Goal: Task Accomplishment & Management: Use online tool/utility

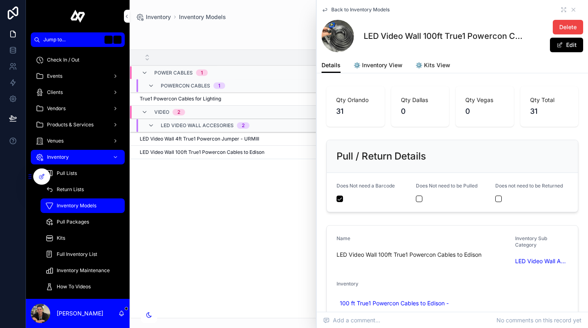
scroll to position [55, 0]
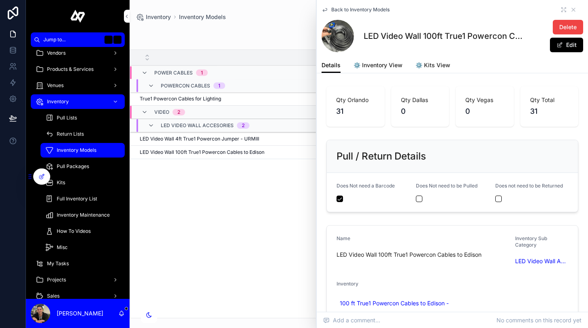
click at [287, 32] on div "***** Add Model" at bounding box center [358, 35] width 445 height 19
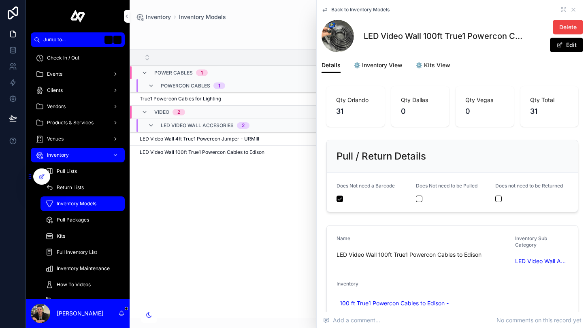
scroll to position [0, 0]
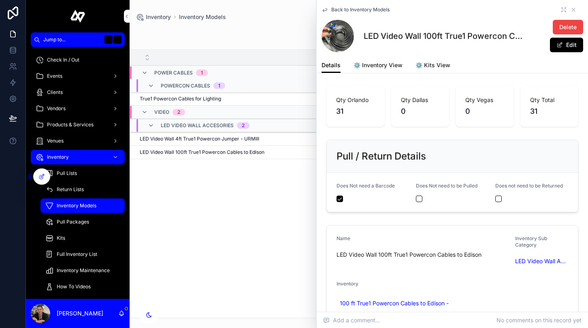
click at [68, 77] on div "Events" at bounding box center [78, 76] width 84 height 13
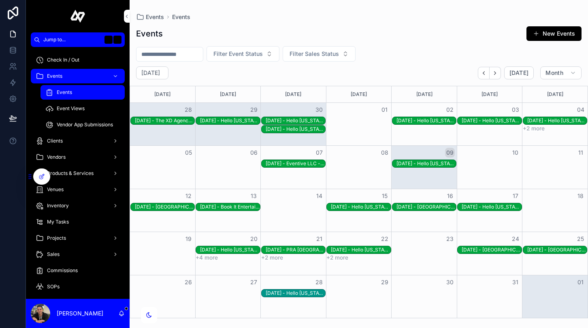
click at [406, 161] on div "[DATE] - Hello [US_STATE] - [GEOGRAPHIC_DATA] - [GEOGRAPHIC_DATA] - rechx1jjChm…" at bounding box center [426, 163] width 60 height 6
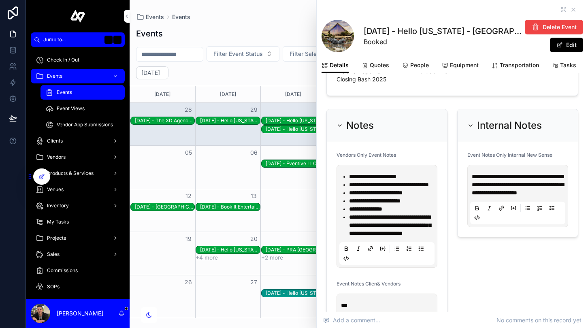
scroll to position [624, 0]
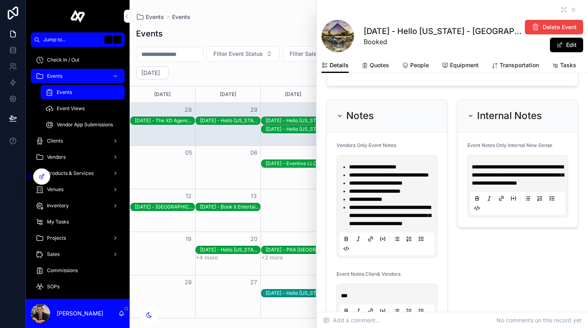
click at [417, 64] on span "People" at bounding box center [419, 65] width 19 height 8
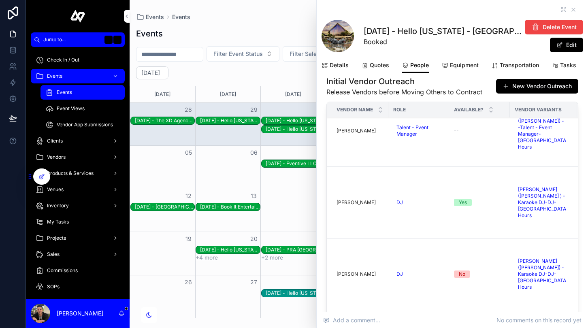
scroll to position [105, 0]
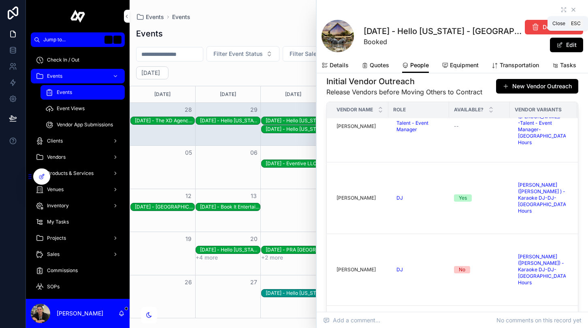
click at [572, 10] on icon "scrollable content" at bounding box center [573, 9] width 6 height 6
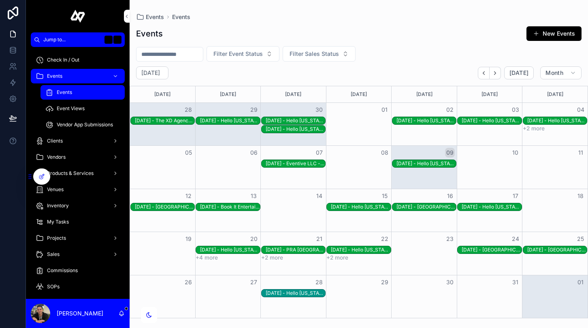
click at [432, 166] on div "[DATE] - Hello [US_STATE] - [GEOGRAPHIC_DATA] - [GEOGRAPHIC_DATA] - rechx1jjChm…" at bounding box center [426, 163] width 60 height 6
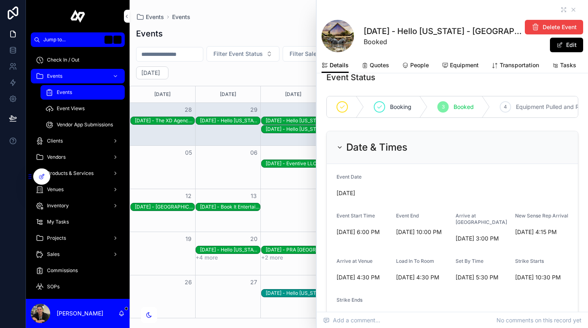
scroll to position [16, 0]
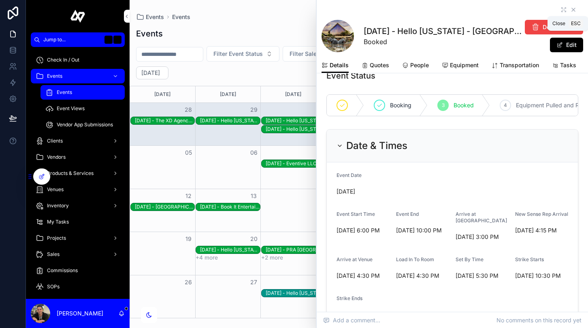
click at [575, 7] on icon "scrollable content" at bounding box center [573, 9] width 6 height 6
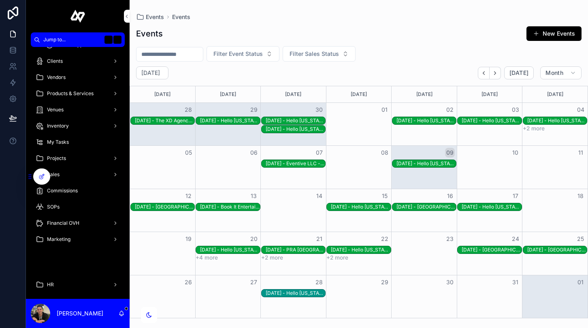
scroll to position [96, 0]
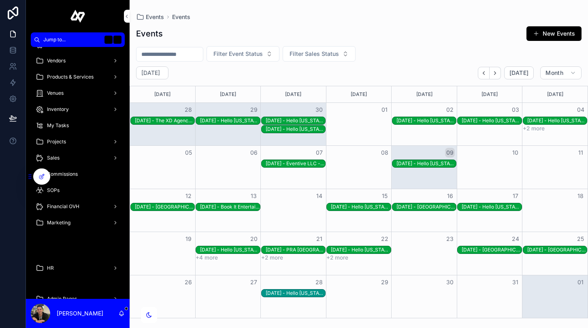
click at [79, 158] on div "Sales" at bounding box center [78, 157] width 84 height 13
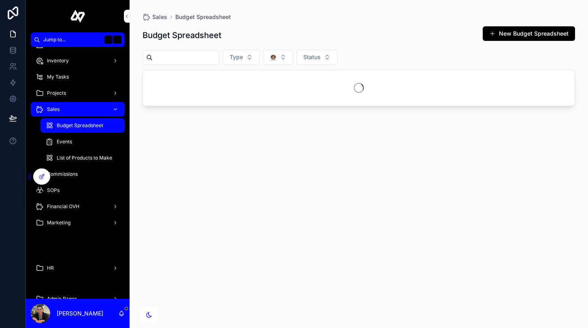
scroll to position [48, 0]
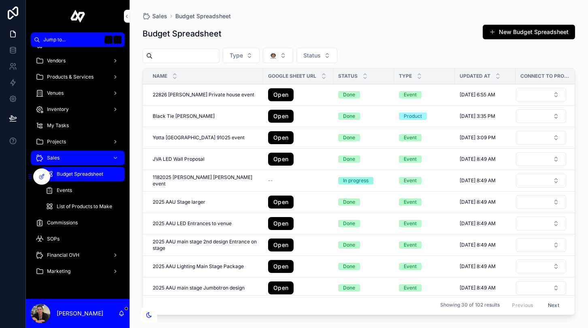
click at [89, 171] on span "Budget Spreadsheet" at bounding box center [80, 174] width 47 height 6
click at [63, 193] on span "Events" at bounding box center [64, 190] width 15 height 6
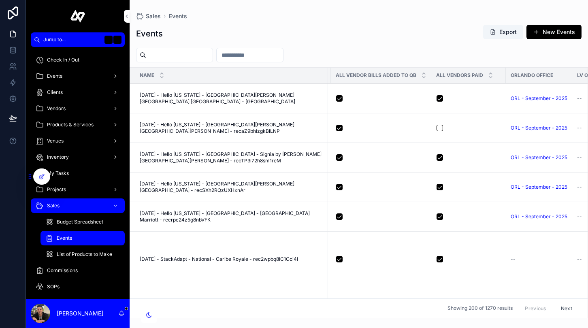
scroll to position [909, 633]
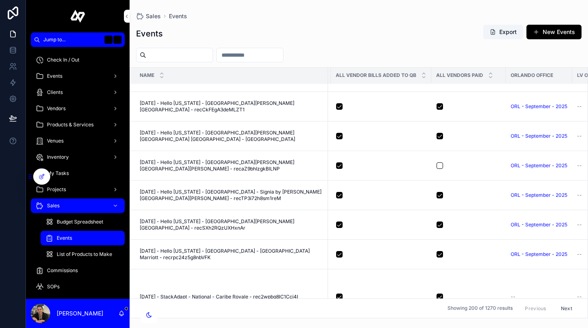
drag, startPoint x: 76, startPoint y: 76, endPoint x: 352, endPoint y: 3, distance: 285.3
click at [0, 0] on div "Jump to... K Check In / Out Events Clients Vendors Products & Services Venues I…" at bounding box center [294, 164] width 588 height 328
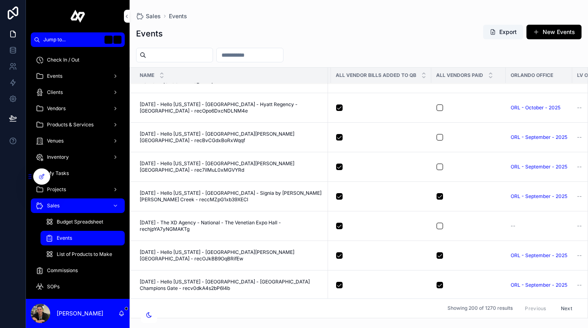
scroll to position [600, 632]
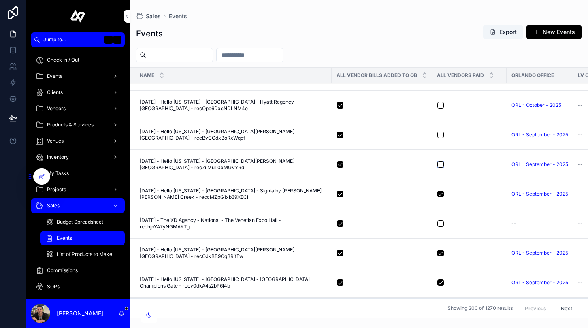
click at [439, 165] on button "scrollable content" at bounding box center [440, 164] width 6 height 6
click at [439, 136] on button "scrollable content" at bounding box center [440, 135] width 6 height 6
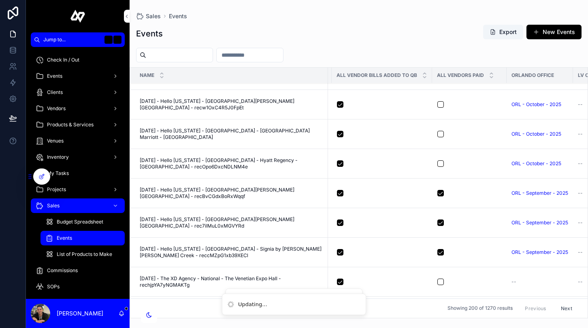
scroll to position [540, 632]
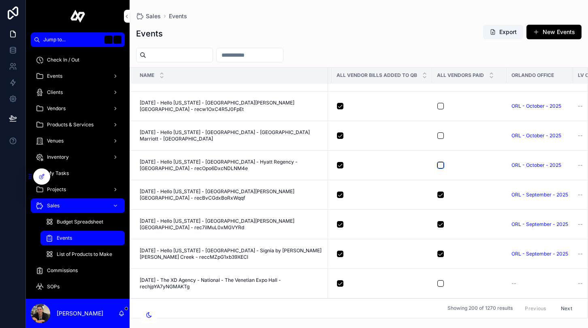
click at [438, 163] on button "scrollable content" at bounding box center [440, 165] width 6 height 6
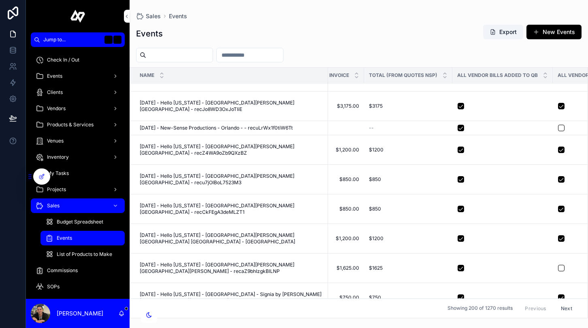
scroll to position [806, 584]
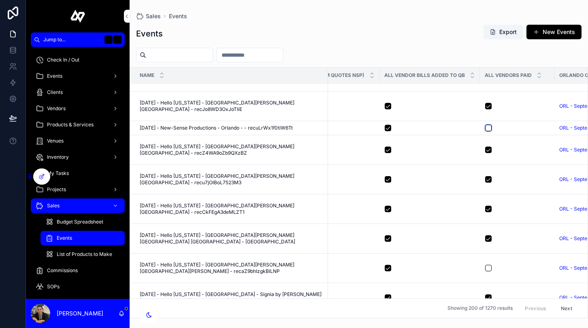
click at [486, 127] on button "scrollable content" at bounding box center [488, 128] width 6 height 6
click at [488, 268] on button "scrollable content" at bounding box center [488, 268] width 6 height 6
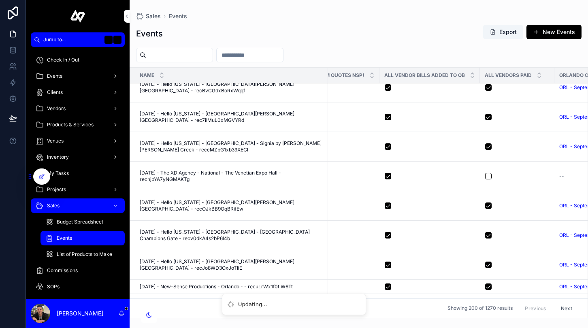
scroll to position [624, 584]
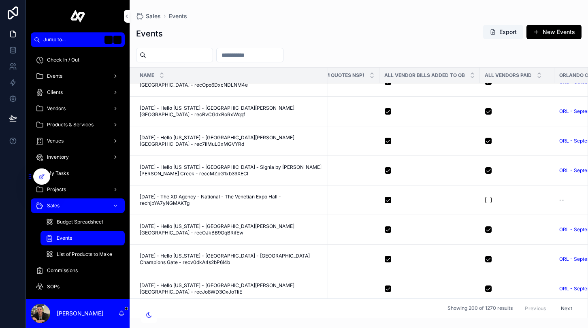
click at [374, 36] on div "Events Export New Events" at bounding box center [358, 33] width 445 height 19
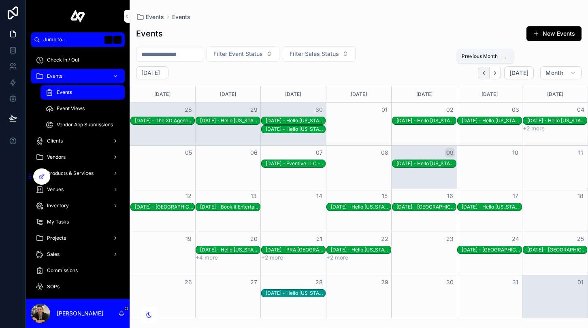
click at [489, 74] on button "Back" at bounding box center [484, 73] width 12 height 13
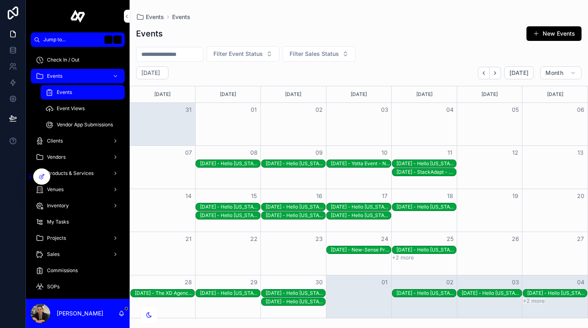
click at [307, 209] on div "[DATE] - Hello [US_STATE] - [GEOGRAPHIC_DATA][PERSON_NAME][GEOGRAPHIC_DATA] [GE…" at bounding box center [296, 207] width 60 height 6
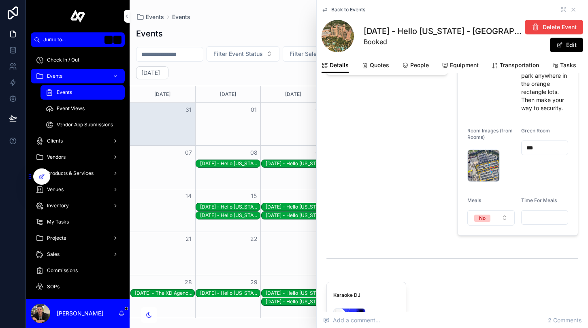
scroll to position [1175, 0]
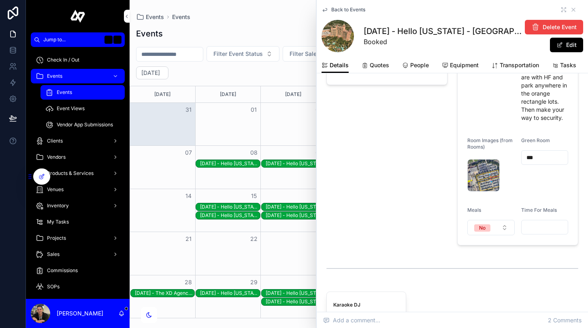
click at [413, 67] on span "People" at bounding box center [419, 65] width 19 height 8
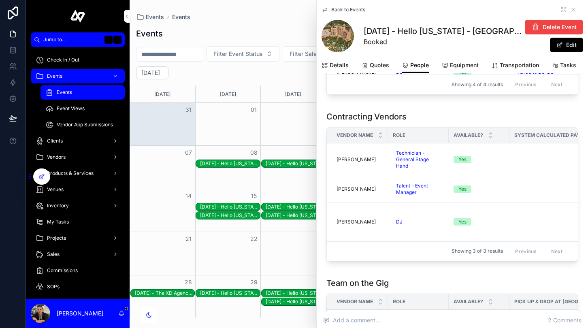
scroll to position [444, 0]
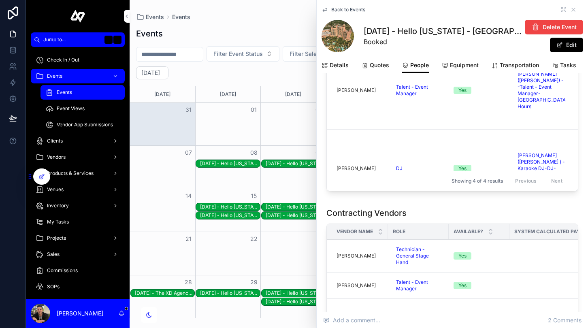
click at [341, 68] on span "Details" at bounding box center [339, 65] width 19 height 8
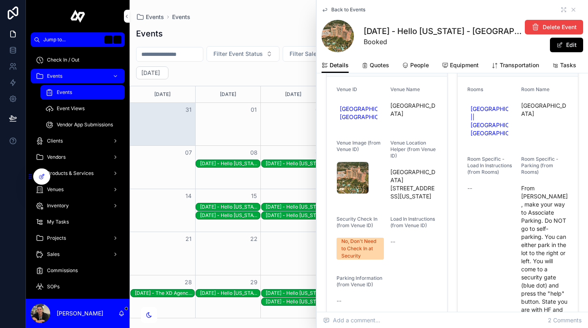
scroll to position [945, 0]
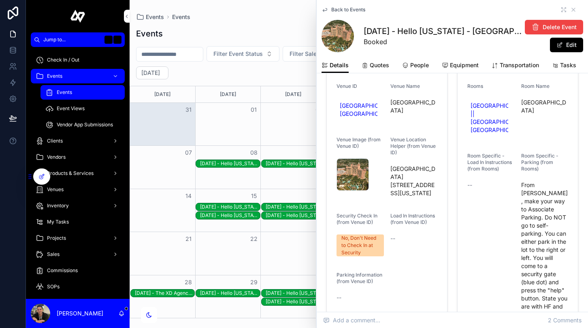
click at [290, 13] on div "Events Events Events New Events Filter Event Status Filter Sales Status [DATE] …" at bounding box center [359, 159] width 458 height 318
click at [286, 215] on div "[DATE] - Hello [US_STATE] - [GEOGRAPHIC_DATA][PERSON_NAME][GEOGRAPHIC_DATA][PER…" at bounding box center [296, 215] width 60 height 6
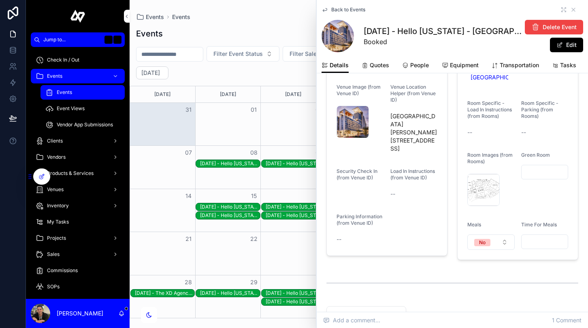
scroll to position [1126, 0]
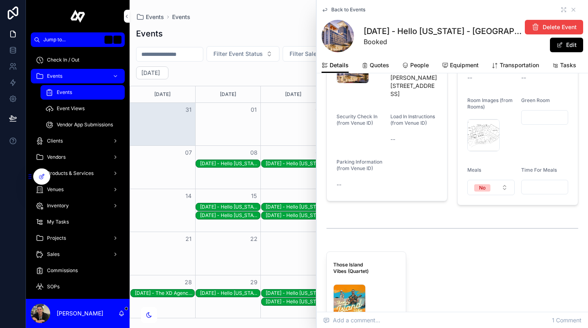
click at [414, 67] on span "People" at bounding box center [419, 65] width 19 height 8
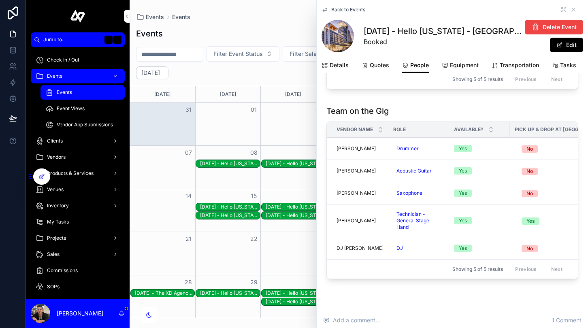
scroll to position [842, 0]
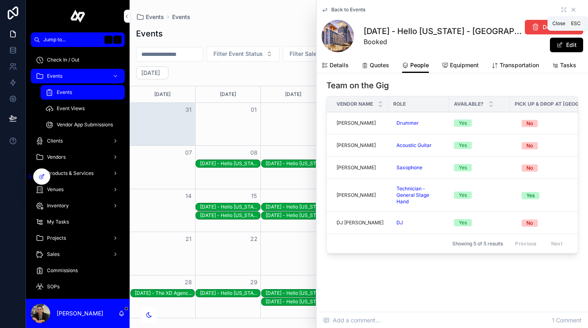
click at [575, 9] on icon "scrollable content" at bounding box center [573, 9] width 6 height 6
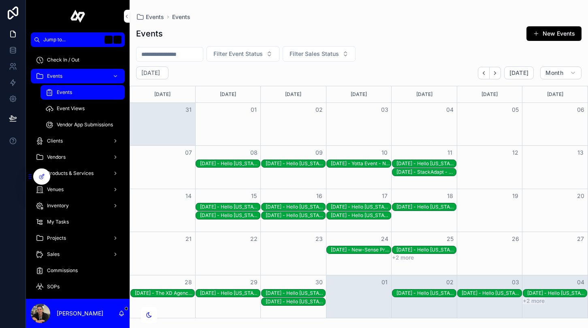
click at [233, 294] on div "[DATE] - Hello [US_STATE] - [GEOGRAPHIC_DATA] - Signia by [PERSON_NAME] [PERSON…" at bounding box center [230, 293] width 60 height 6
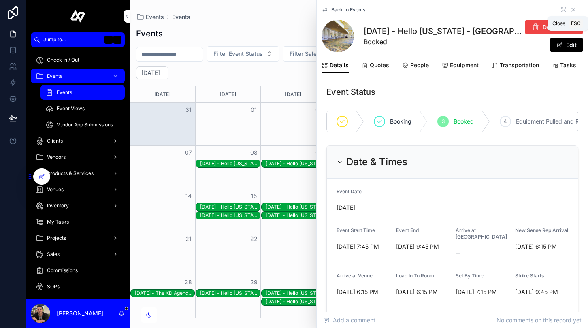
click at [572, 7] on icon "scrollable content" at bounding box center [573, 9] width 6 height 6
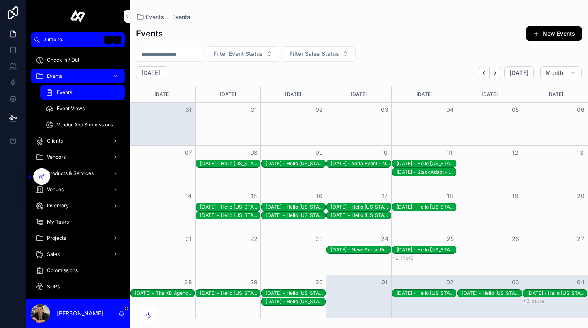
click at [305, 292] on div "[DATE] - Hello [US_STATE] - [GEOGRAPHIC_DATA][PERSON_NAME][GEOGRAPHIC_DATA] - r…" at bounding box center [296, 293] width 60 height 6
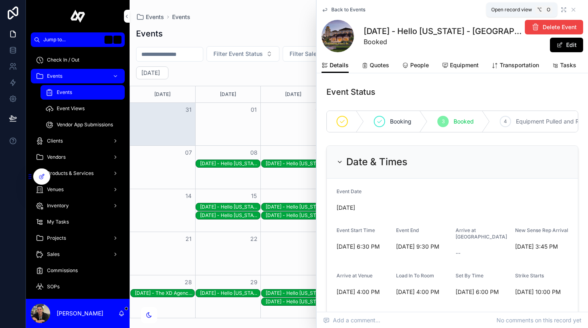
click at [564, 10] on icon "scrollable content" at bounding box center [563, 9] width 6 height 6
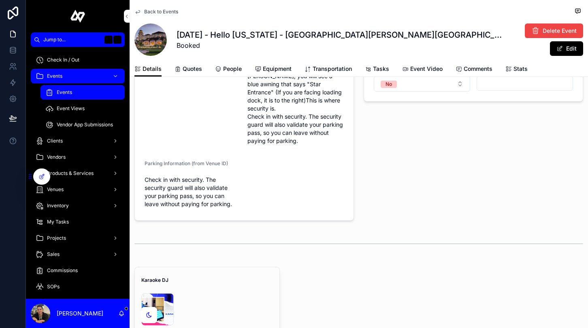
scroll to position [996, 0]
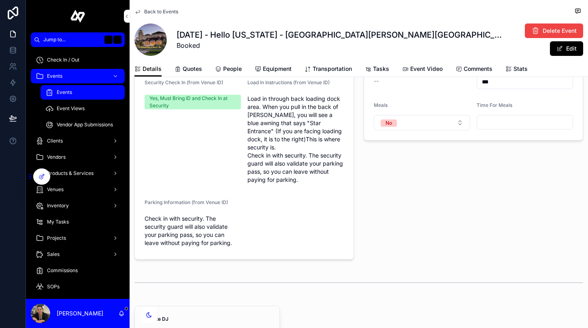
click at [235, 66] on span "People" at bounding box center [232, 69] width 19 height 8
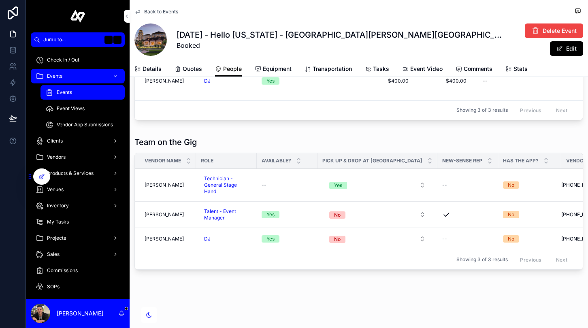
scroll to position [685, 0]
click at [430, 35] on h1 "[DATE] - Hello [US_STATE] - [GEOGRAPHIC_DATA][PERSON_NAME][GEOGRAPHIC_DATA] - r…" at bounding box center [341, 34] width 328 height 11
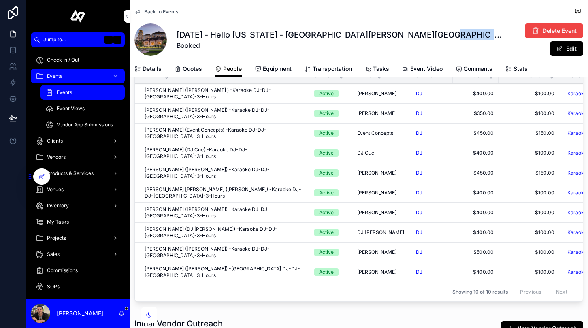
scroll to position [0, 0]
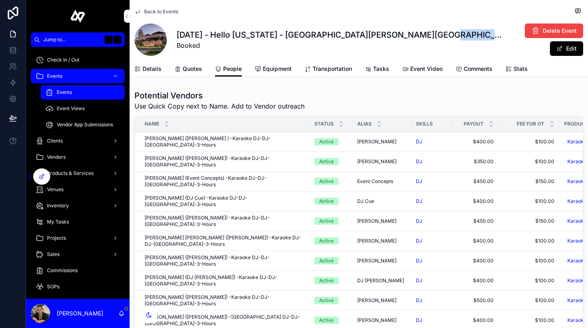
click at [153, 69] on span "Details" at bounding box center [152, 69] width 19 height 8
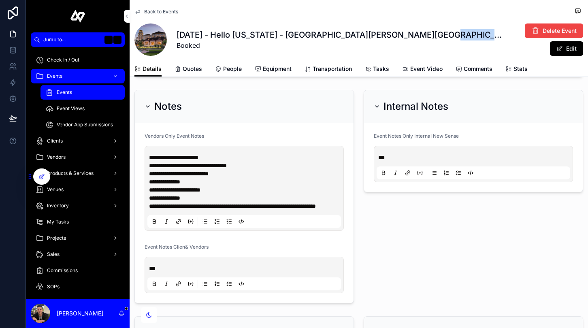
scroll to position [645, 0]
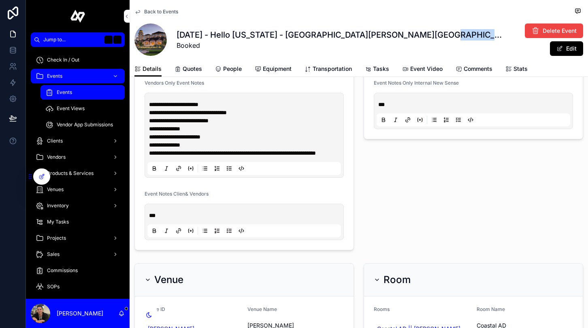
click at [138, 13] on icon "scrollable content" at bounding box center [138, 11] width 4 height 3
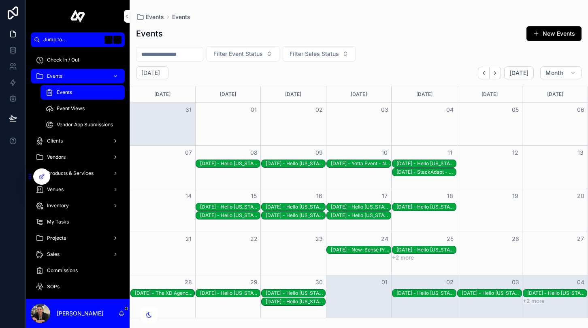
click at [272, 304] on div "[DATE] - Hello [US_STATE] - [GEOGRAPHIC_DATA][PERSON_NAME][GEOGRAPHIC_DATA] - r…" at bounding box center [296, 301] width 60 height 6
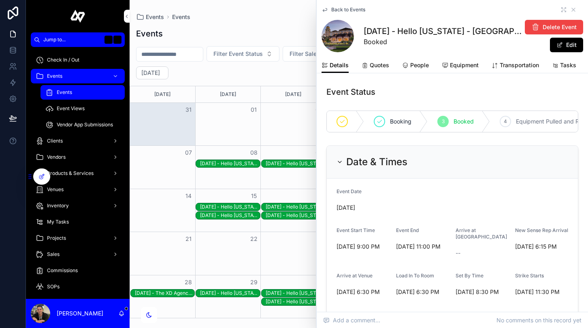
click at [414, 66] on span "People" at bounding box center [419, 65] width 19 height 8
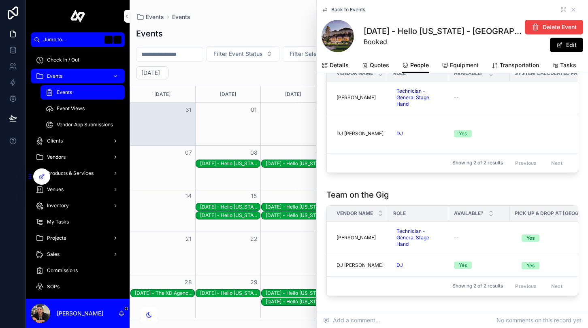
scroll to position [645, 0]
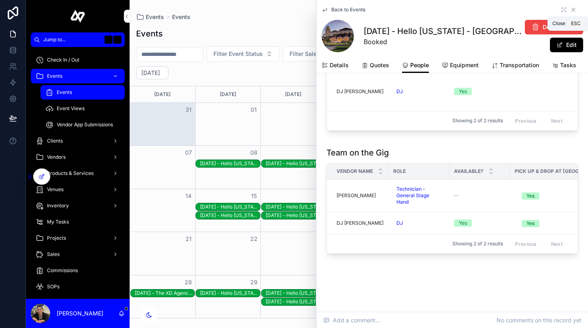
click at [574, 6] on icon "scrollable content" at bounding box center [573, 9] width 6 height 6
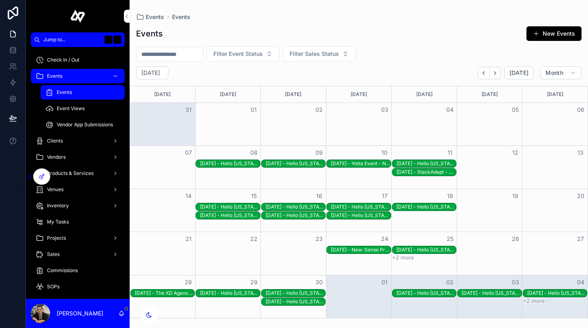
click at [438, 292] on div "[DATE] - Hello [US_STATE] - [GEOGRAPHIC_DATA] - Hyatt Regency - [GEOGRAPHIC_DAT…" at bounding box center [426, 293] width 60 height 6
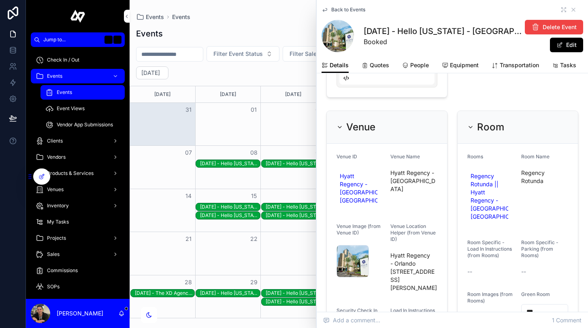
scroll to position [849, 0]
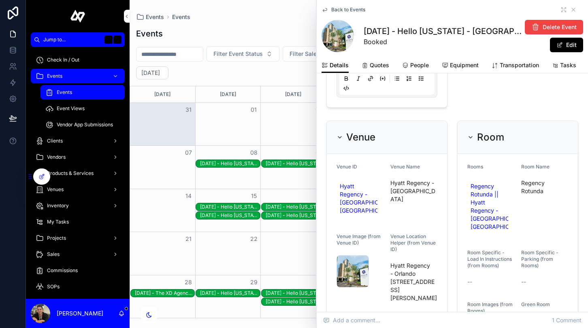
click at [415, 66] on span "People" at bounding box center [419, 65] width 19 height 8
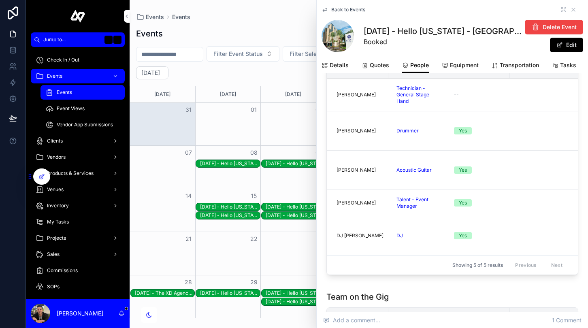
scroll to position [833, 0]
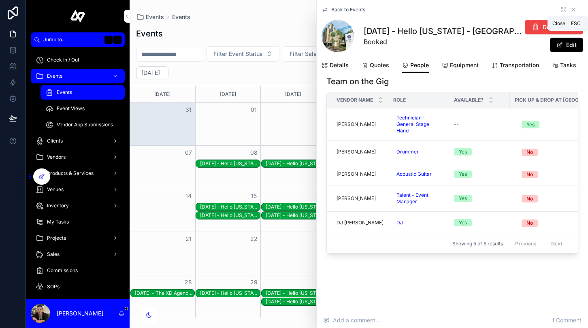
click at [572, 8] on icon "scrollable content" at bounding box center [573, 9] width 6 height 6
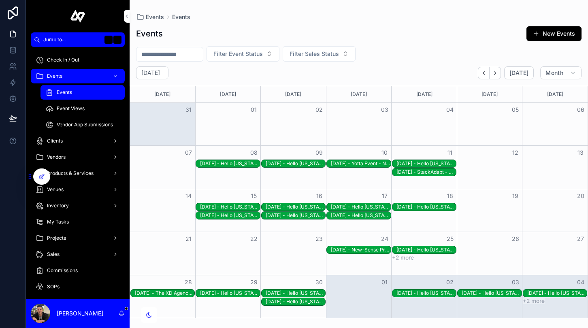
click at [499, 295] on div "[DATE] - Hello [US_STATE] - [GEOGRAPHIC_DATA] - [GEOGRAPHIC_DATA] Marriott - [G…" at bounding box center [492, 293] width 60 height 6
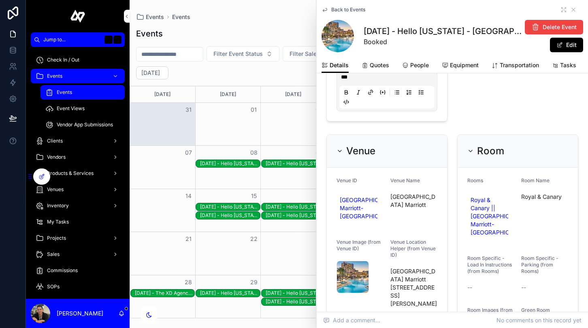
scroll to position [813, 0]
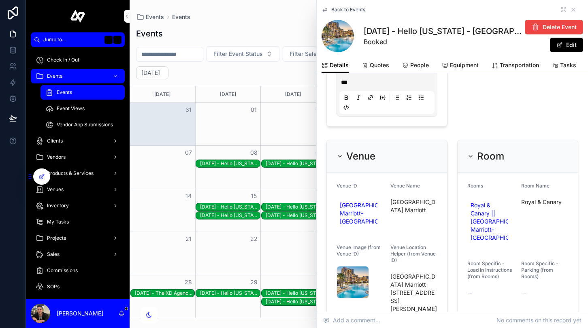
click at [426, 64] on span "People" at bounding box center [419, 65] width 19 height 8
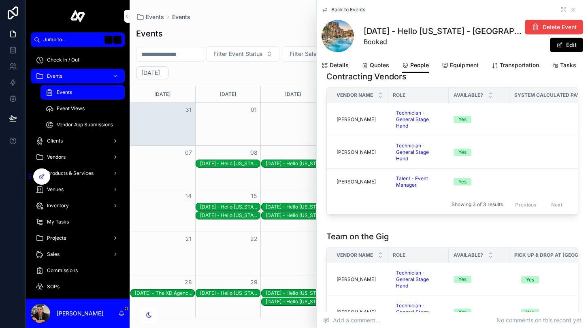
scroll to position [569, 0]
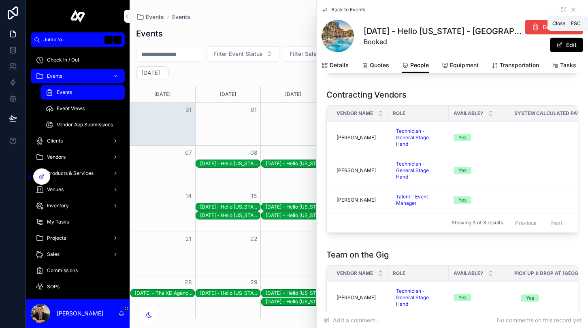
click at [571, 7] on icon "scrollable content" at bounding box center [573, 9] width 6 height 6
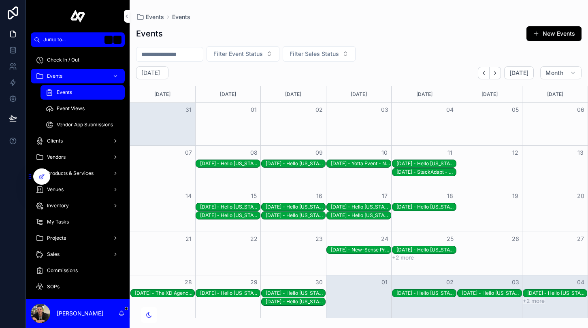
click at [507, 294] on div "[DATE] - Hello [US_STATE] - [GEOGRAPHIC_DATA] - [GEOGRAPHIC_DATA] Marriott - [G…" at bounding box center [492, 293] width 60 height 6
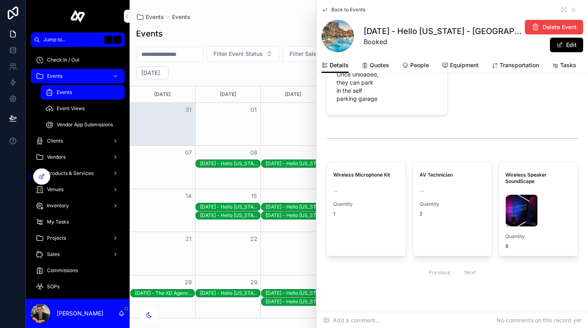
scroll to position [1182, 0]
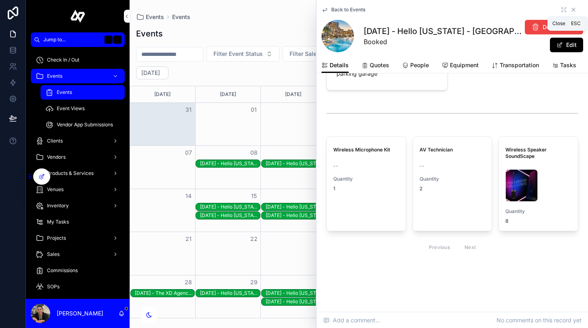
click at [576, 7] on icon "scrollable content" at bounding box center [573, 9] width 6 height 6
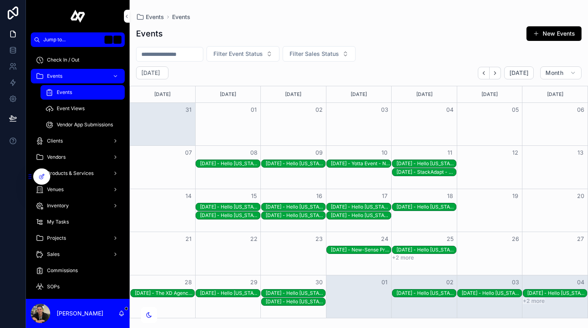
click at [560, 293] on div "[DATE] - Hello [US_STATE] - [GEOGRAPHIC_DATA][PERSON_NAME][GEOGRAPHIC_DATA] - r…" at bounding box center [557, 293] width 60 height 6
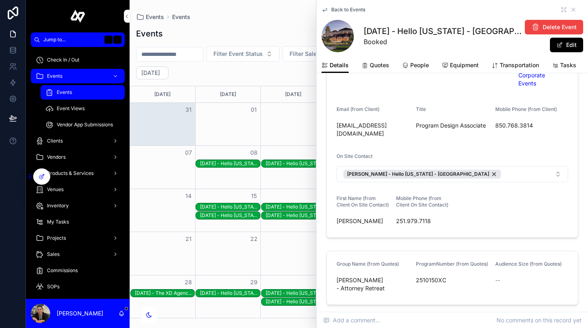
scroll to position [417, 0]
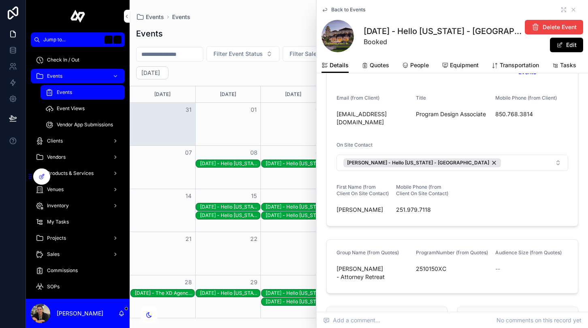
click at [421, 65] on span "People" at bounding box center [419, 65] width 19 height 8
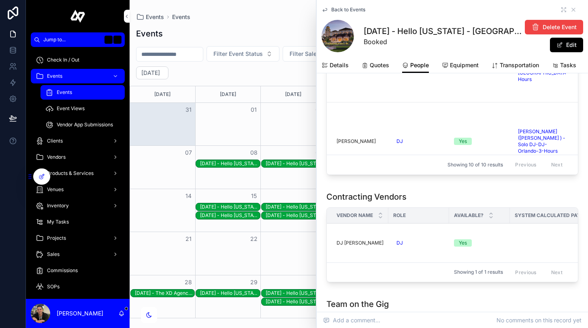
scroll to position [407, 0]
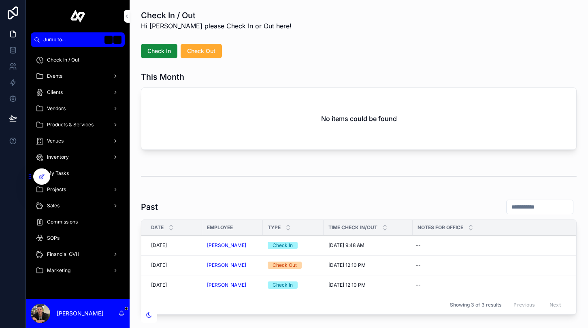
click at [252, 179] on div "scrollable content" at bounding box center [359, 176] width 436 height 20
click at [75, 159] on div "Inventory" at bounding box center [78, 157] width 84 height 13
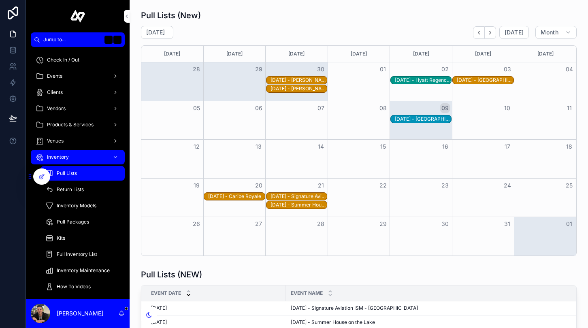
click at [81, 204] on span "Inventory Models" at bounding box center [77, 205] width 40 height 6
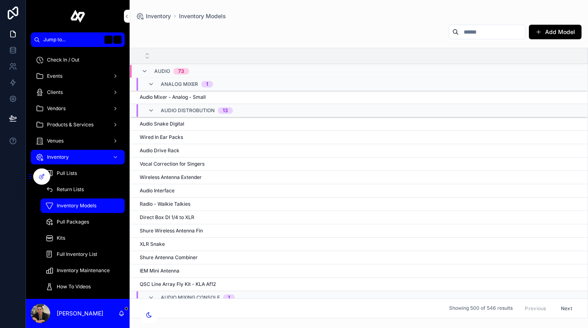
click at [72, 150] on link "Inventory" at bounding box center [78, 157] width 94 height 15
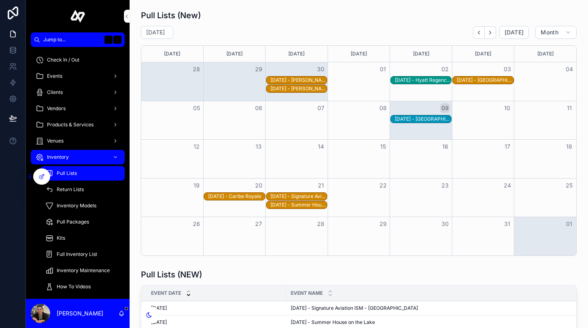
click at [70, 155] on div "Inventory" at bounding box center [78, 157] width 84 height 13
click at [62, 174] on span "Pull Lists" at bounding box center [67, 173] width 20 height 6
click at [70, 78] on div "Events" at bounding box center [78, 76] width 84 height 13
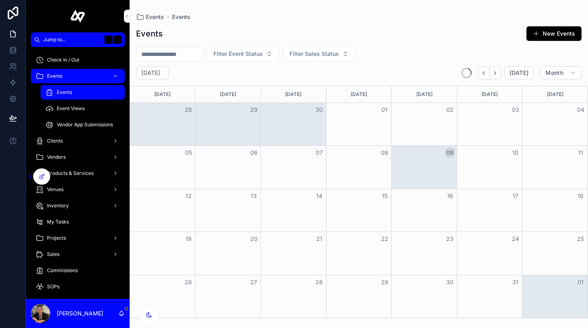
click at [70, 94] on span "Events" at bounding box center [64, 92] width 15 height 6
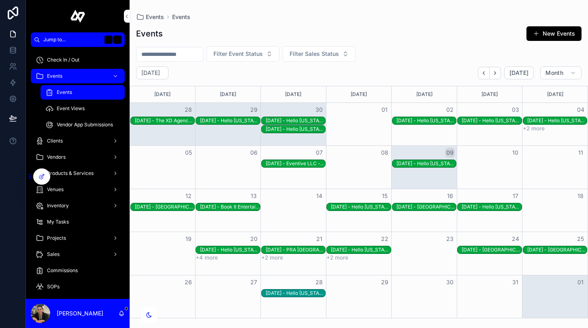
click at [235, 205] on div "[DATE] - Book It Entertainment - [GEOGRAPHIC_DATA] - [GEOGRAPHIC_DATA] at [GEOG…" at bounding box center [230, 207] width 60 height 6
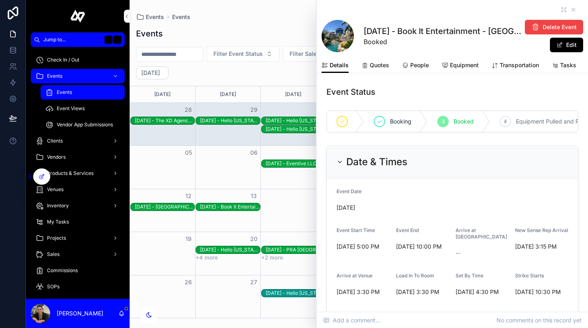
click at [450, 66] on span "Equipment" at bounding box center [464, 65] width 29 height 8
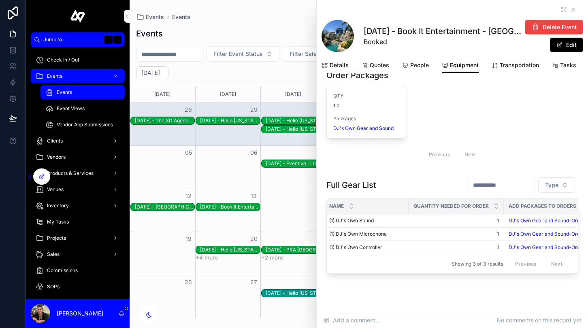
scroll to position [0, 8]
click at [564, 11] on icon "scrollable content" at bounding box center [563, 9] width 6 height 6
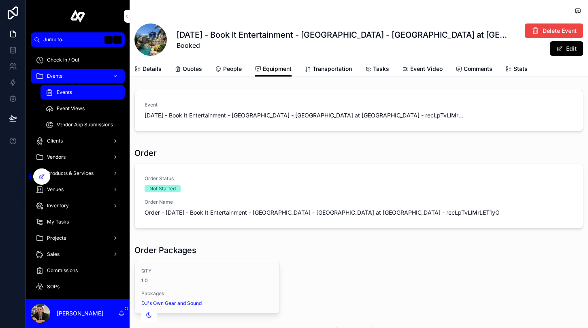
click at [0, 0] on button "+ New Items to List" at bounding box center [0, 0] width 0 height 0
